Goal: Task Accomplishment & Management: Manage account settings

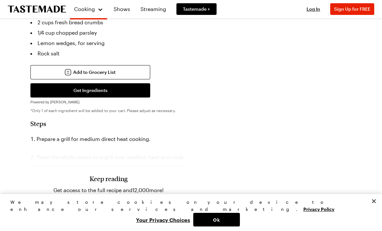
scroll to position [330, 0]
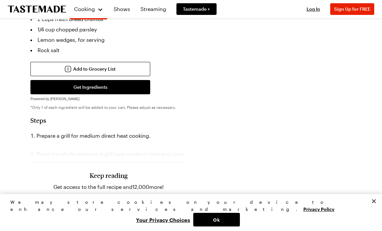
click at [120, 220] on span "Log In" at bounding box center [113, 223] width 14 height 6
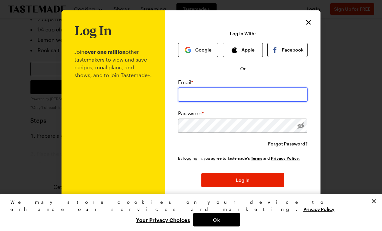
click at [257, 99] on input "email" at bounding box center [242, 94] width 129 height 14
type input "[EMAIL_ADDRESS][DOMAIN_NAME]"
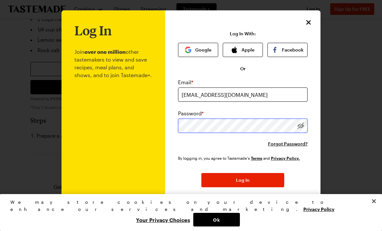
click at [243, 180] on button "Log In" at bounding box center [242, 180] width 83 height 14
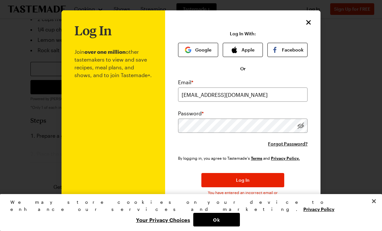
click at [288, 138] on div "Email * [EMAIL_ADDRESS][DOMAIN_NAME] Password * Forgot Password?" at bounding box center [242, 112] width 129 height 69
click at [296, 145] on span "Forgot Password?" at bounding box center [287, 143] width 39 height 6
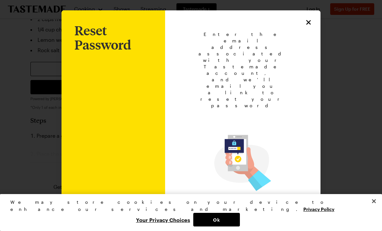
click at [235, 210] on input "email" at bounding box center [242, 217] width 103 height 14
type input "[EMAIL_ADDRESS][DOMAIN_NAME]"
click at [252, 223] on span "Back to Login" at bounding box center [243, 226] width 30 height 6
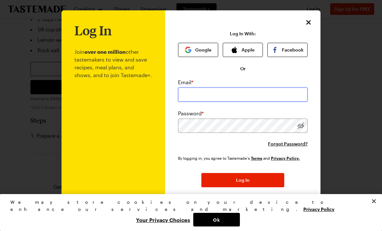
click at [242, 94] on input "email" at bounding box center [242, 94] width 129 height 14
type input "[EMAIL_ADDRESS][DOMAIN_NAME]"
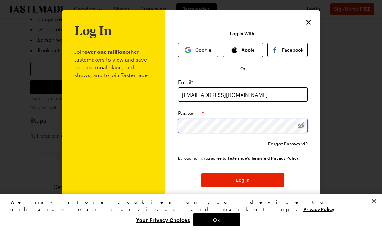
click at [243, 180] on button "Log In" at bounding box center [242, 180] width 83 height 14
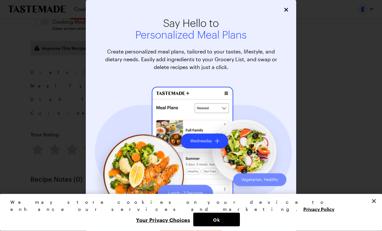
scroll to position [817, 0]
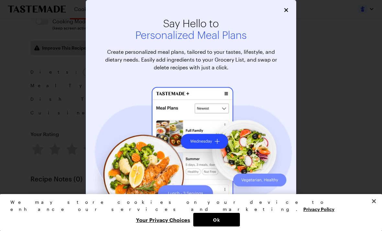
click at [285, 5] on div "Say Hello to Personalized Meal Plans Create personalized meal plans, tailored t…" at bounding box center [191, 129] width 210 height 259
click at [288, 13] on button "Close" at bounding box center [285, 9] width 7 height 7
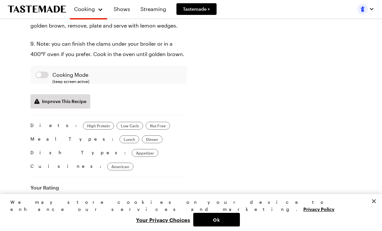
click at [379, 208] on button "Close" at bounding box center [373, 201] width 14 height 14
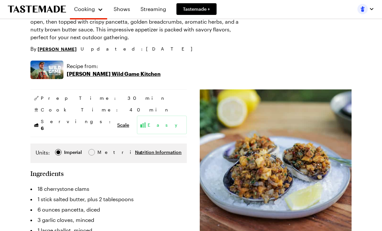
scroll to position [77, 0]
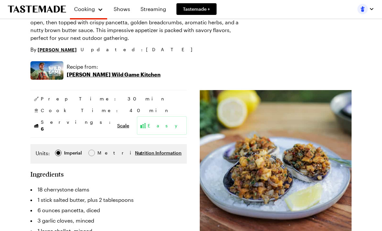
click at [57, 70] on img at bounding box center [46, 70] width 33 height 18
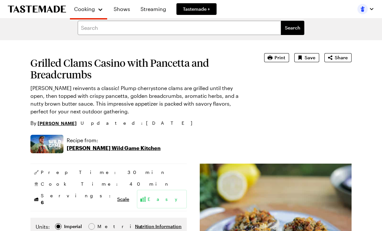
scroll to position [0, 0]
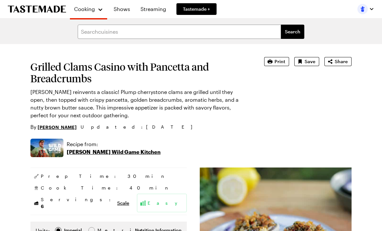
type textarea "x"
